Goal: Go to known website: Go to known website

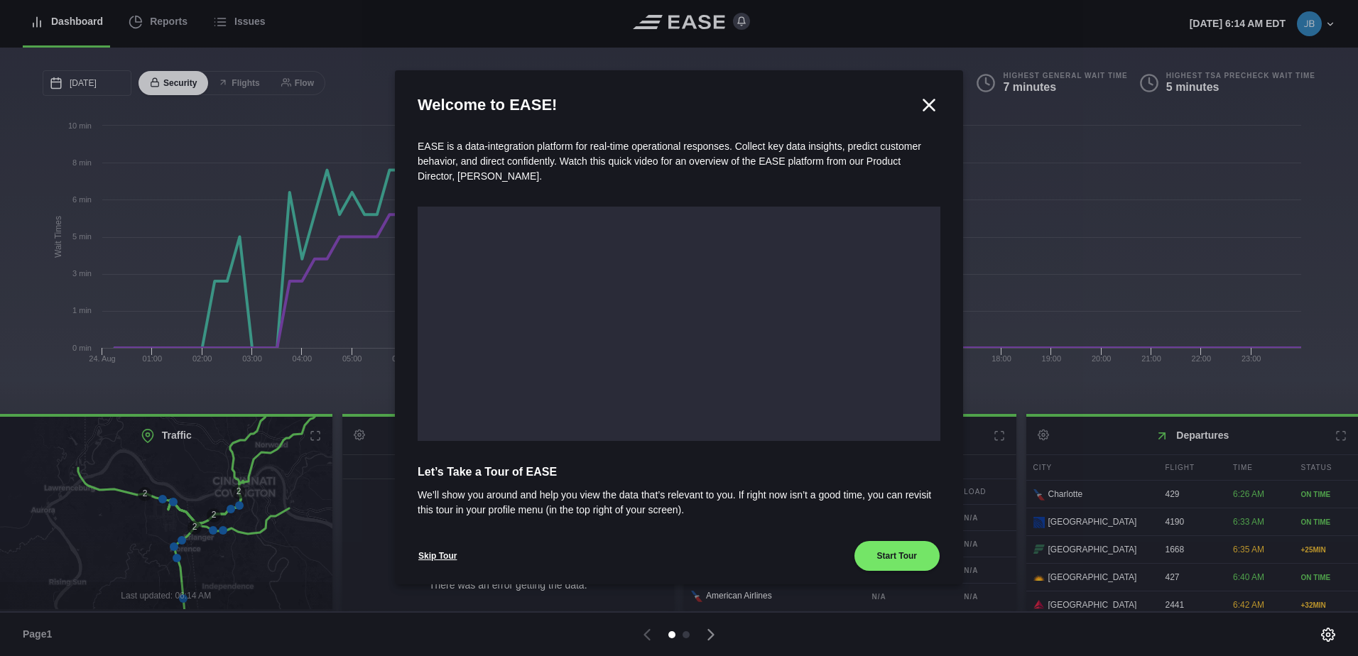
click at [918, 104] on icon at bounding box center [928, 104] width 21 height 21
click at [921, 102] on icon at bounding box center [928, 104] width 21 height 21
